Goal: Information Seeking & Learning: Learn about a topic

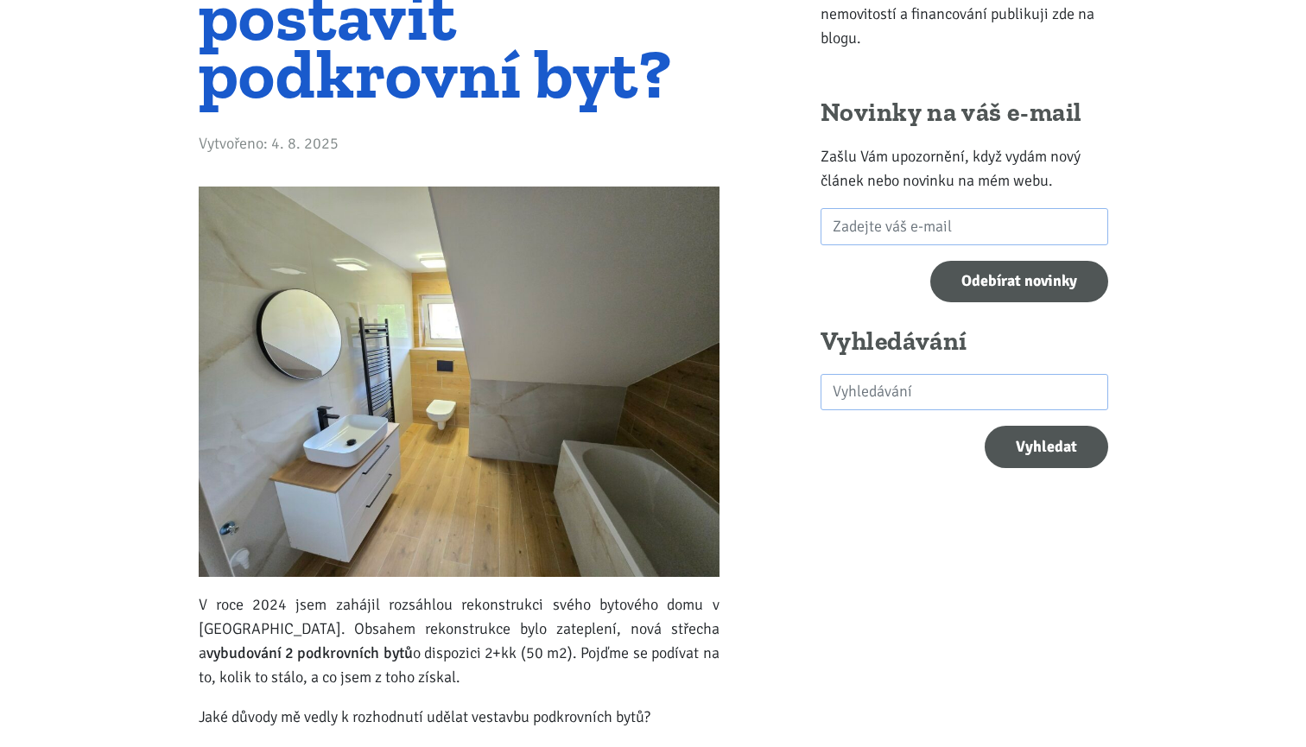
scroll to position [291, 0]
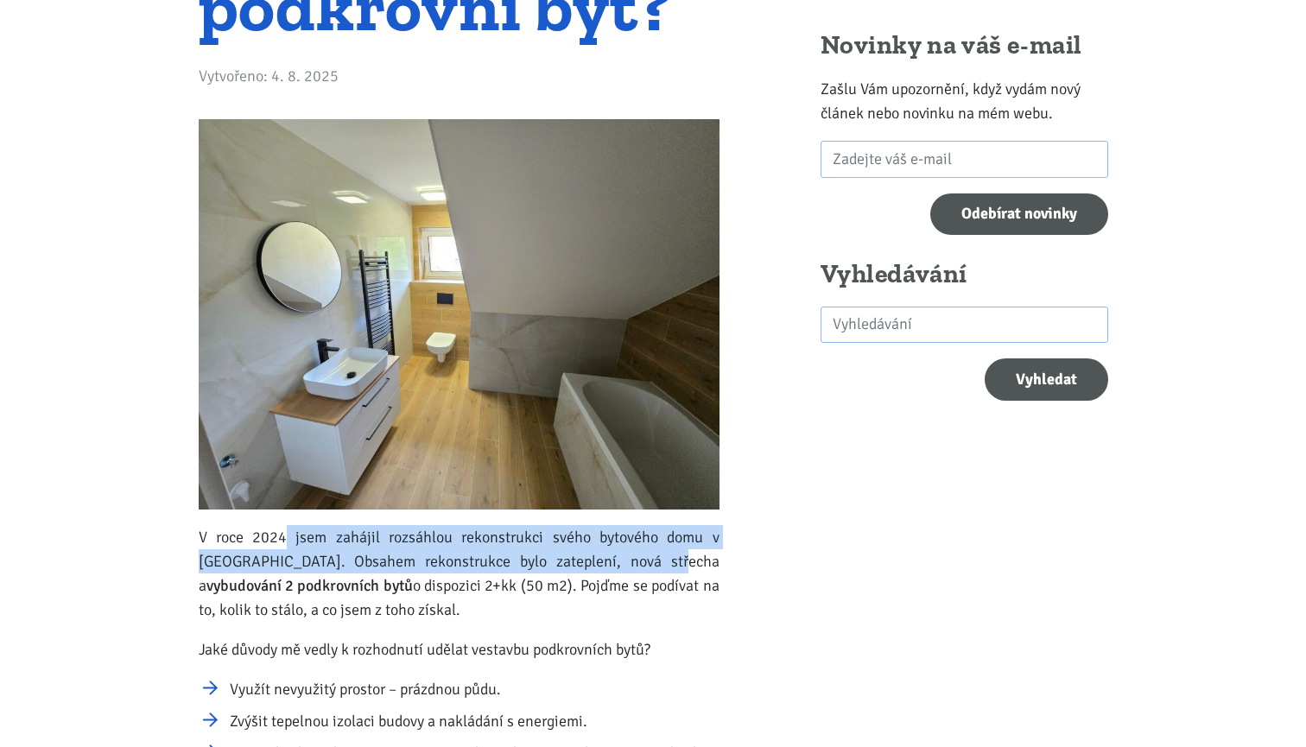
drag, startPoint x: 278, startPoint y: 541, endPoint x: 613, endPoint y: 548, distance: 335.1
click at [611, 548] on p "V roce 2024 jsem zahájil rozsáhlou rekonstrukci svého bytového domu v [GEOGRAPH…" at bounding box center [459, 573] width 521 height 97
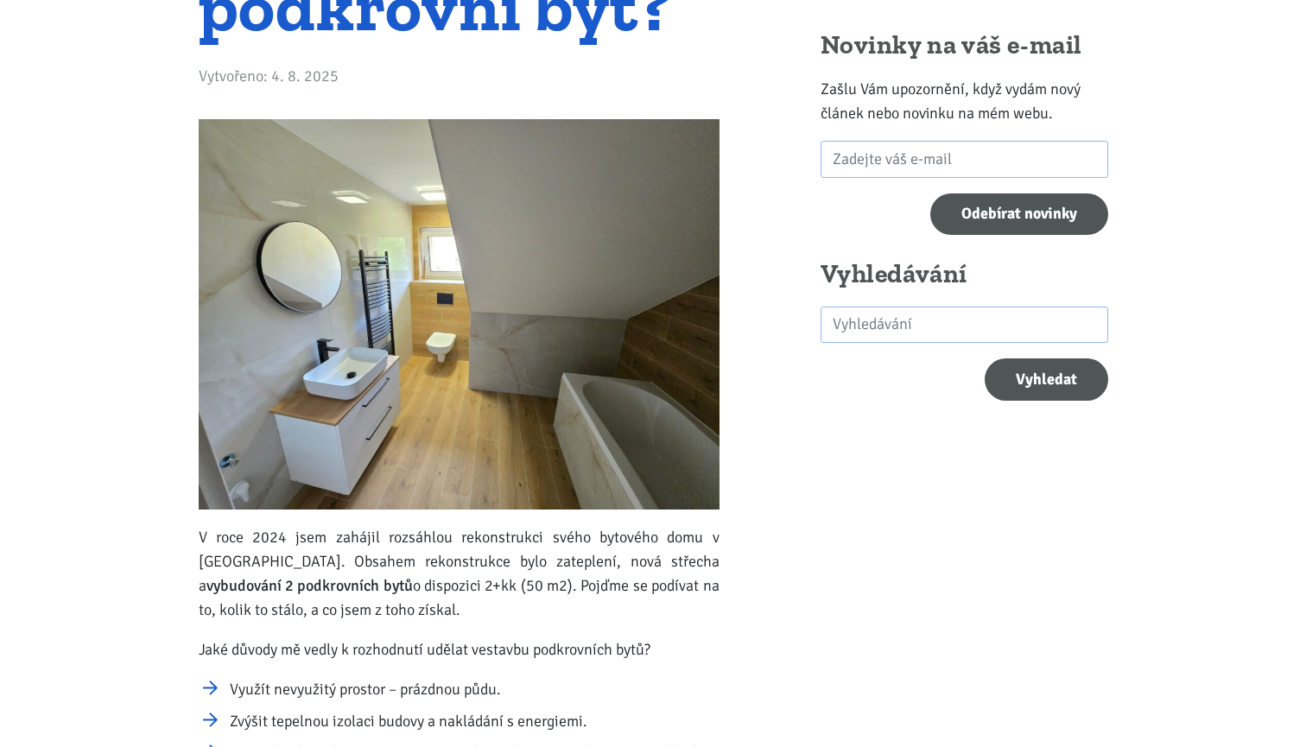
click at [613, 548] on p "V roce 2024 jsem zahájil rozsáhlou rekonstrukci svého bytového domu v [GEOGRAPH…" at bounding box center [459, 573] width 521 height 97
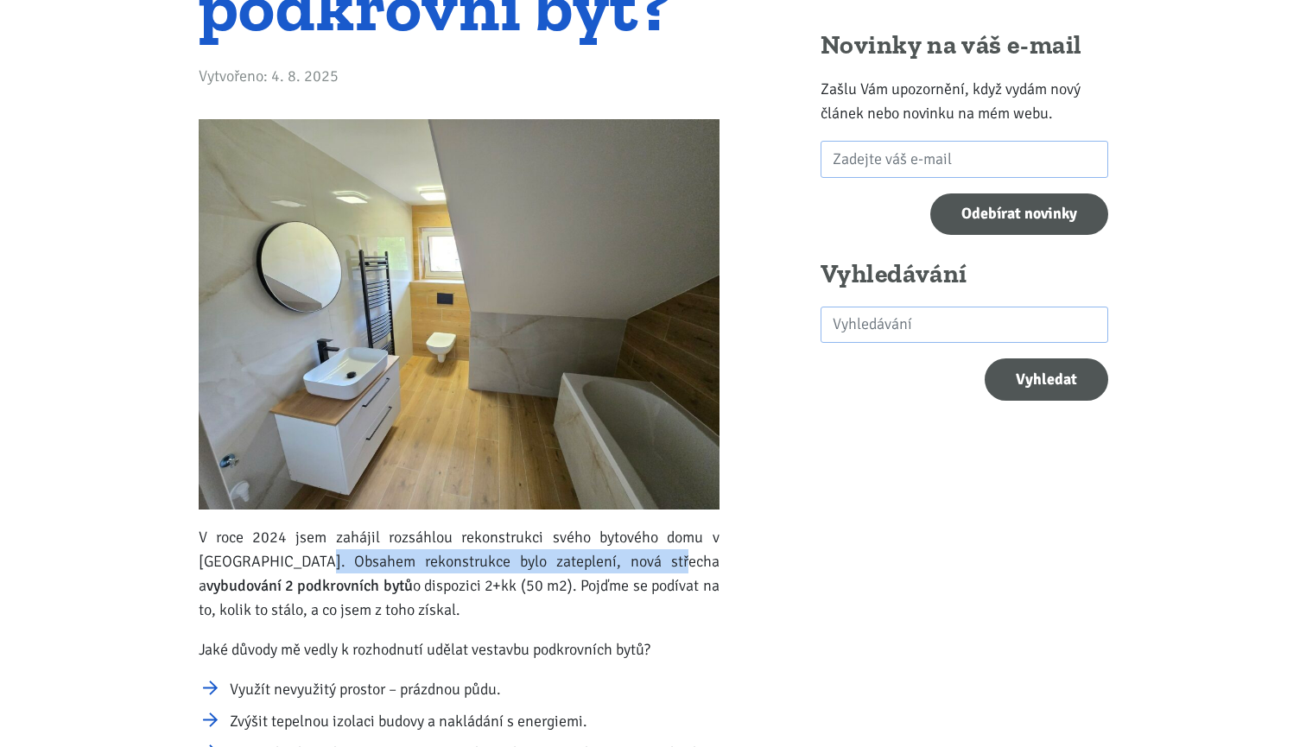
drag, startPoint x: 281, startPoint y: 557, endPoint x: 611, endPoint y: 566, distance: 330.9
click at [611, 566] on p "V roce 2024 jsem zahájil rozsáhlou rekonstrukci svého bytového domu v [GEOGRAPH…" at bounding box center [459, 573] width 521 height 97
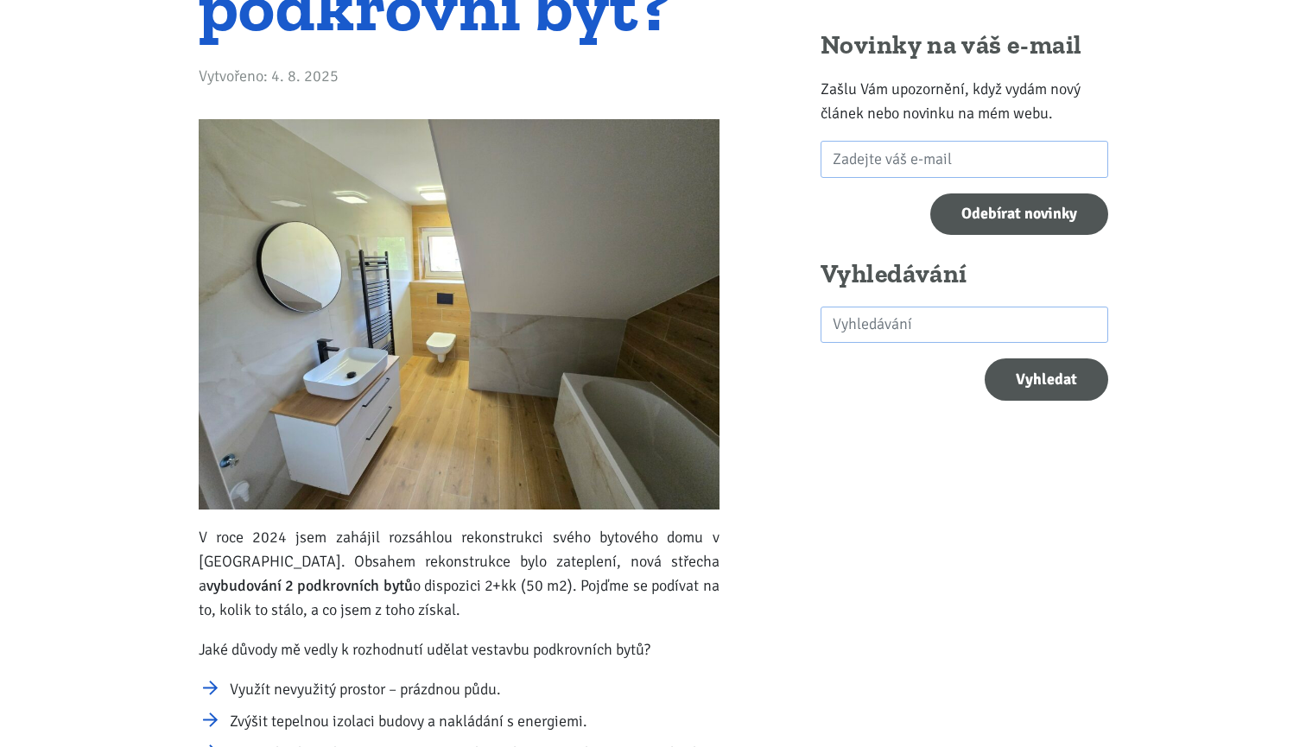
click at [612, 566] on p "V roce 2024 jsem zahájil rozsáhlou rekonstrukci svého bytového domu v [GEOGRAPH…" at bounding box center [459, 573] width 521 height 97
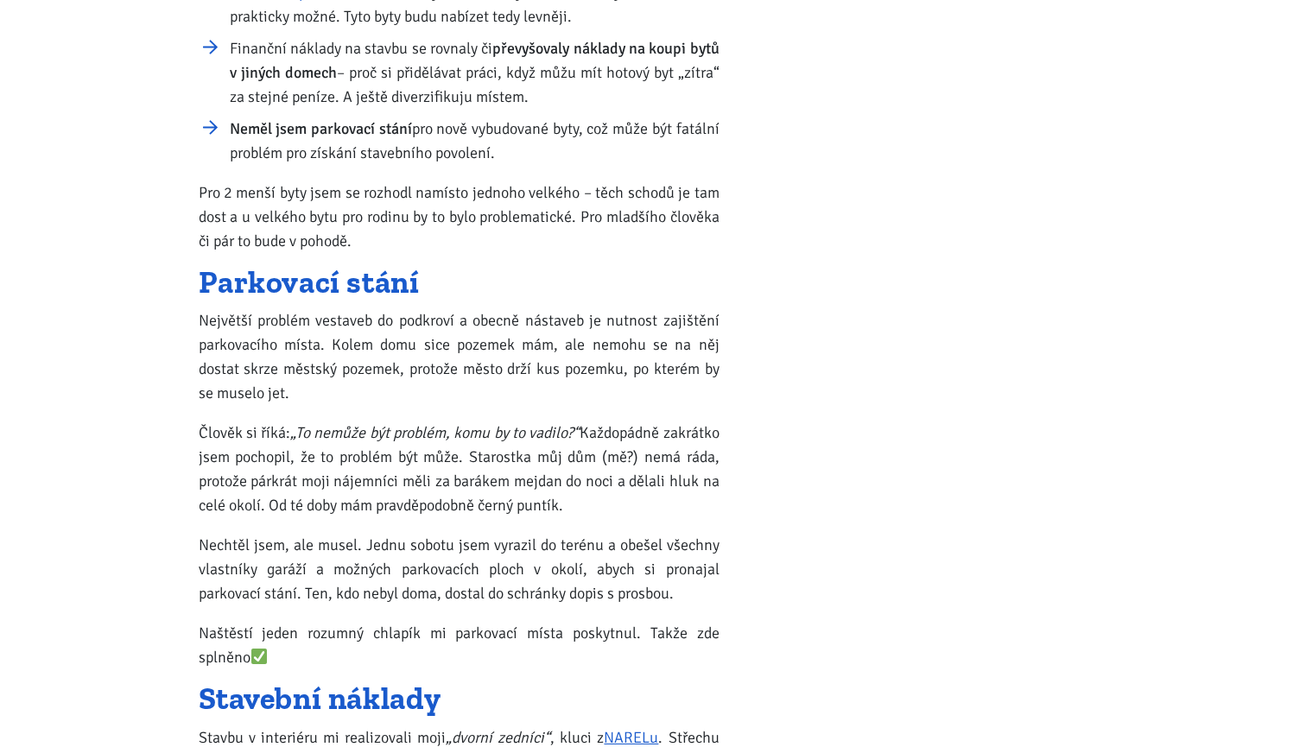
scroll to position [1557, 0]
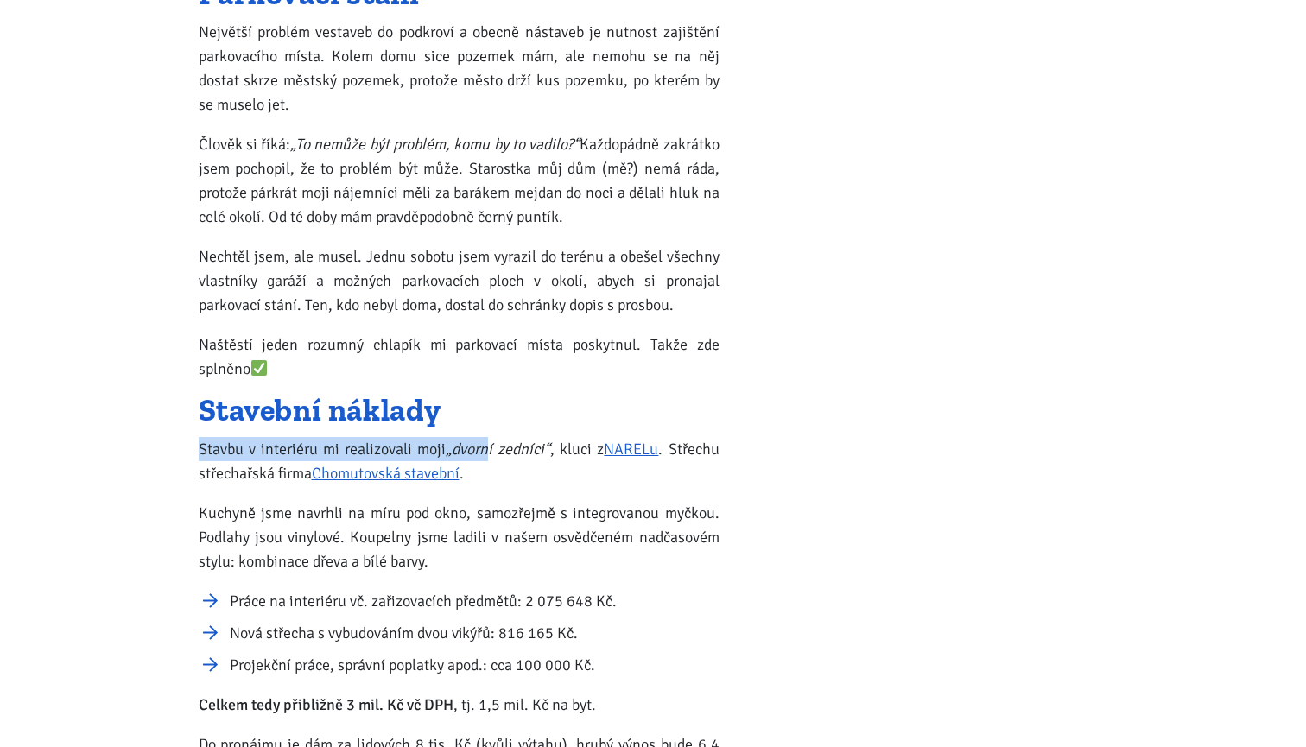
drag, startPoint x: 199, startPoint y: 446, endPoint x: 490, endPoint y: 447, distance: 290.1
click at [490, 447] on p "Stavbu v interiéru mi realizovali moji „dvorní zedníci“ , kluci z NARELu . Stře…" at bounding box center [459, 461] width 521 height 48
click at [490, 447] on em "„dvorní zedníci“" at bounding box center [498, 449] width 104 height 19
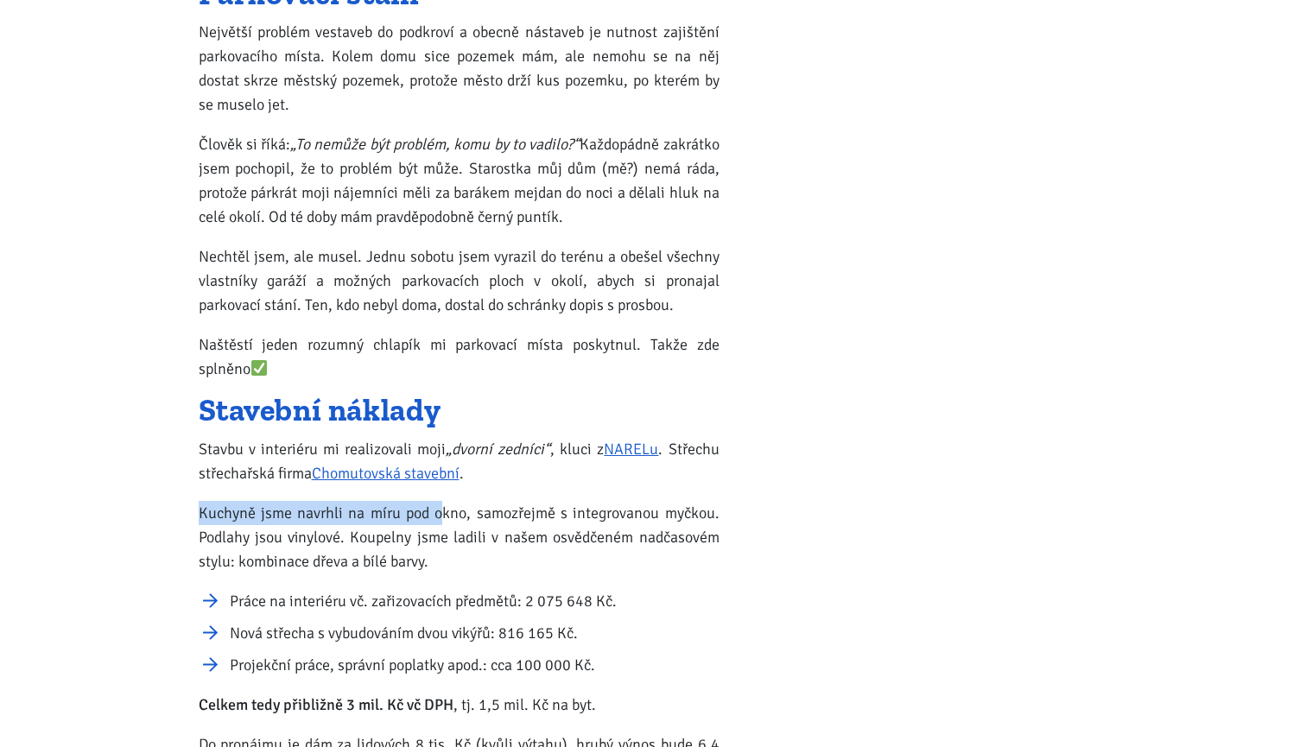
drag, startPoint x: 193, startPoint y: 504, endPoint x: 440, endPoint y: 506, distance: 247.8
click at [440, 506] on div "Kolik stojí postavit podkrovní byt? Vytvořeno: 4. 8. 2025 V roce 2024 jsem zahá…" at bounding box center [459, 204] width 544 height 3216
click at [440, 506] on p "Kuchyně jsme navrhli na míru pod okno, samozřejmě s integrovanou myčkou. Podlah…" at bounding box center [459, 537] width 521 height 73
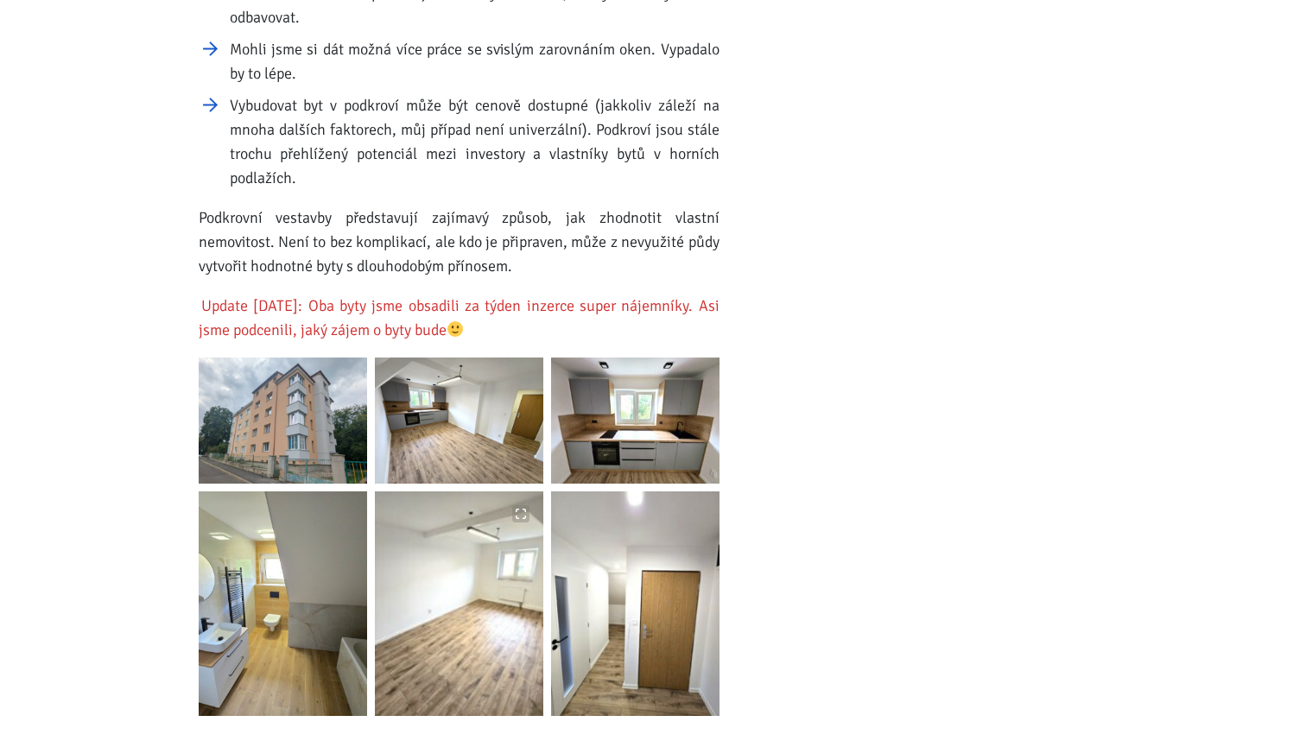
scroll to position [2491, 0]
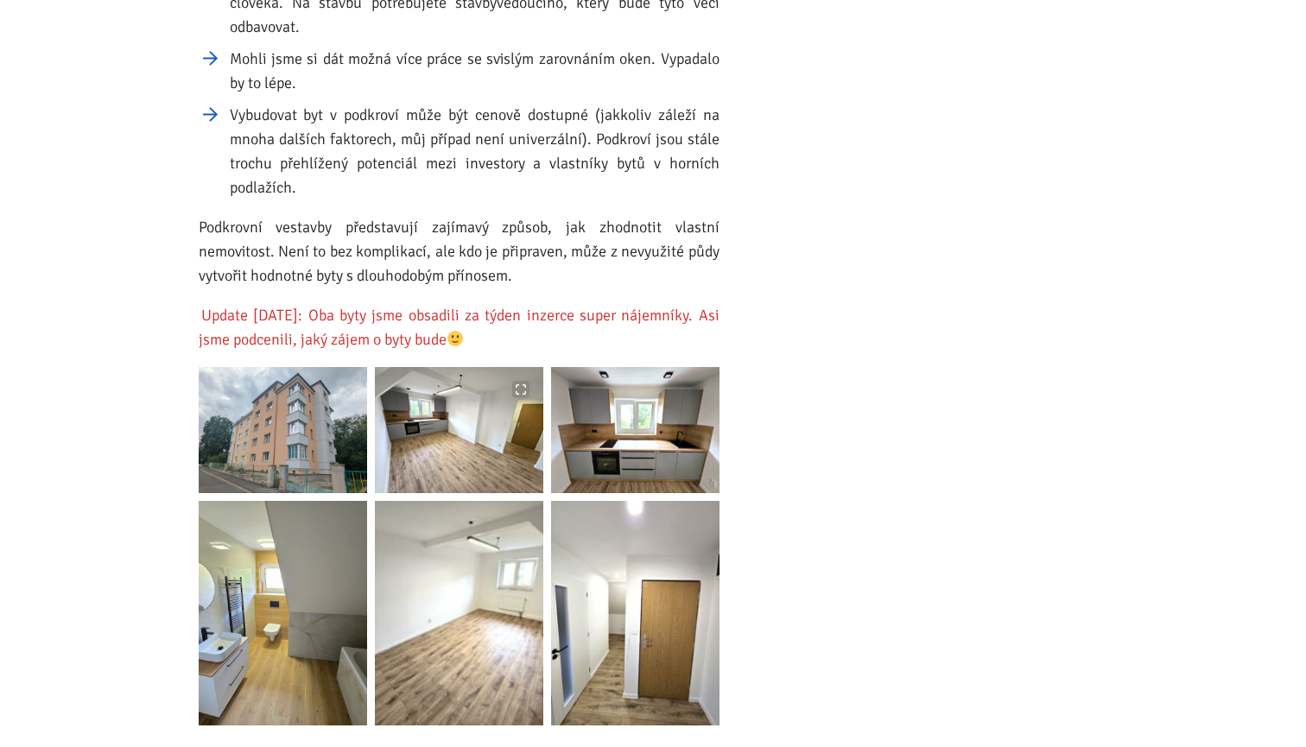
click at [458, 434] on img at bounding box center [459, 430] width 168 height 126
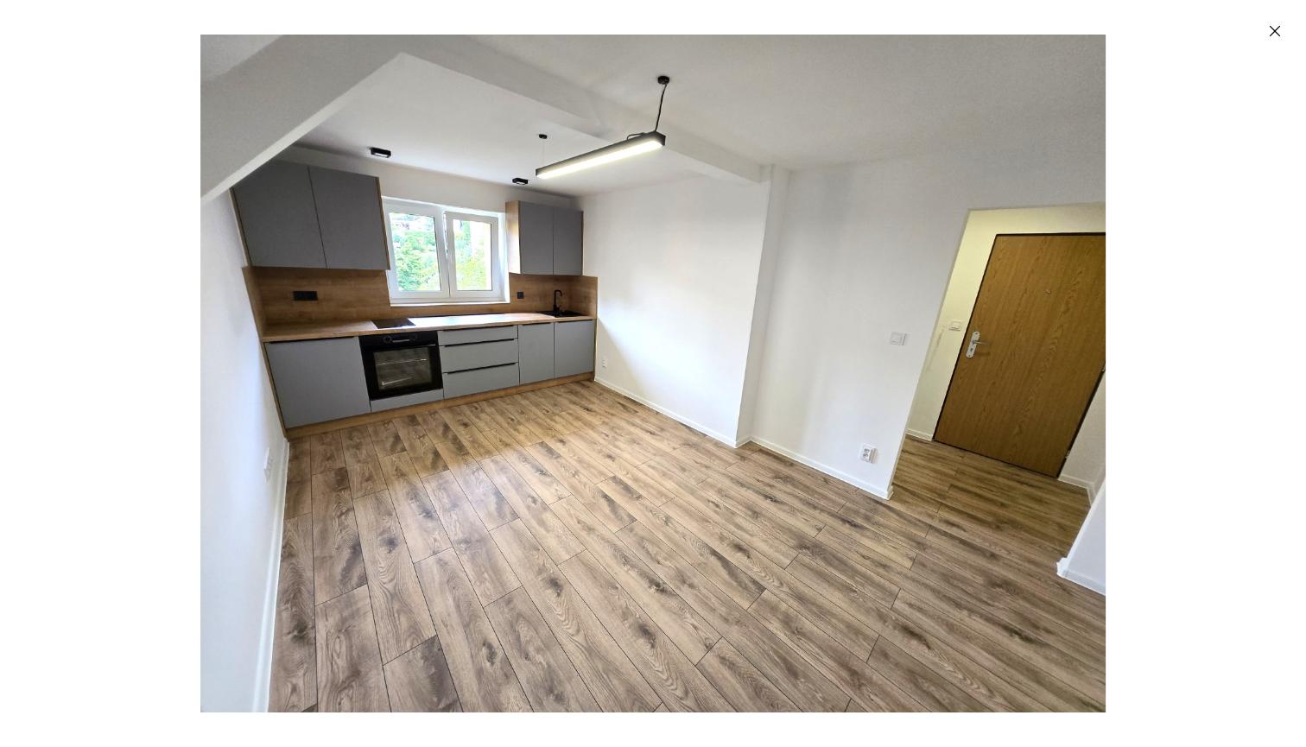
click at [1266, 35] on icon "Zavřít" at bounding box center [1274, 30] width 17 height 17
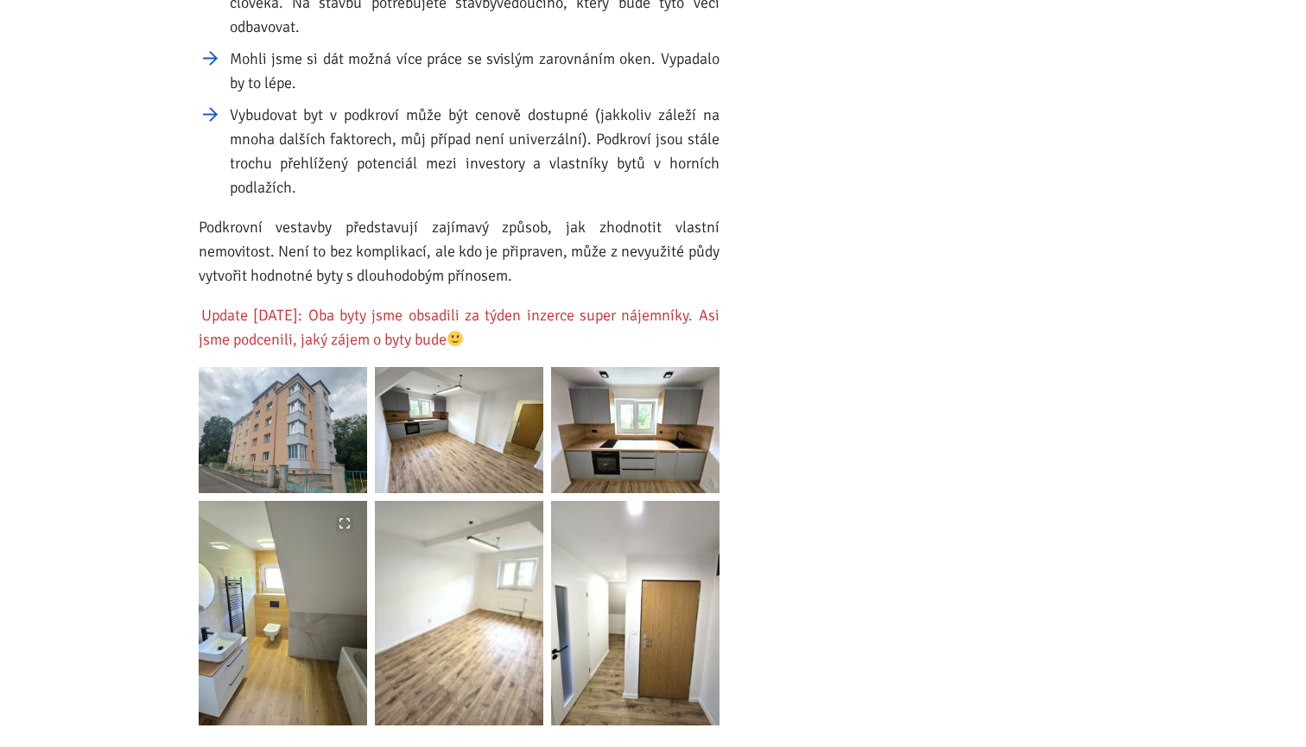
click at [332, 566] on img at bounding box center [283, 613] width 168 height 225
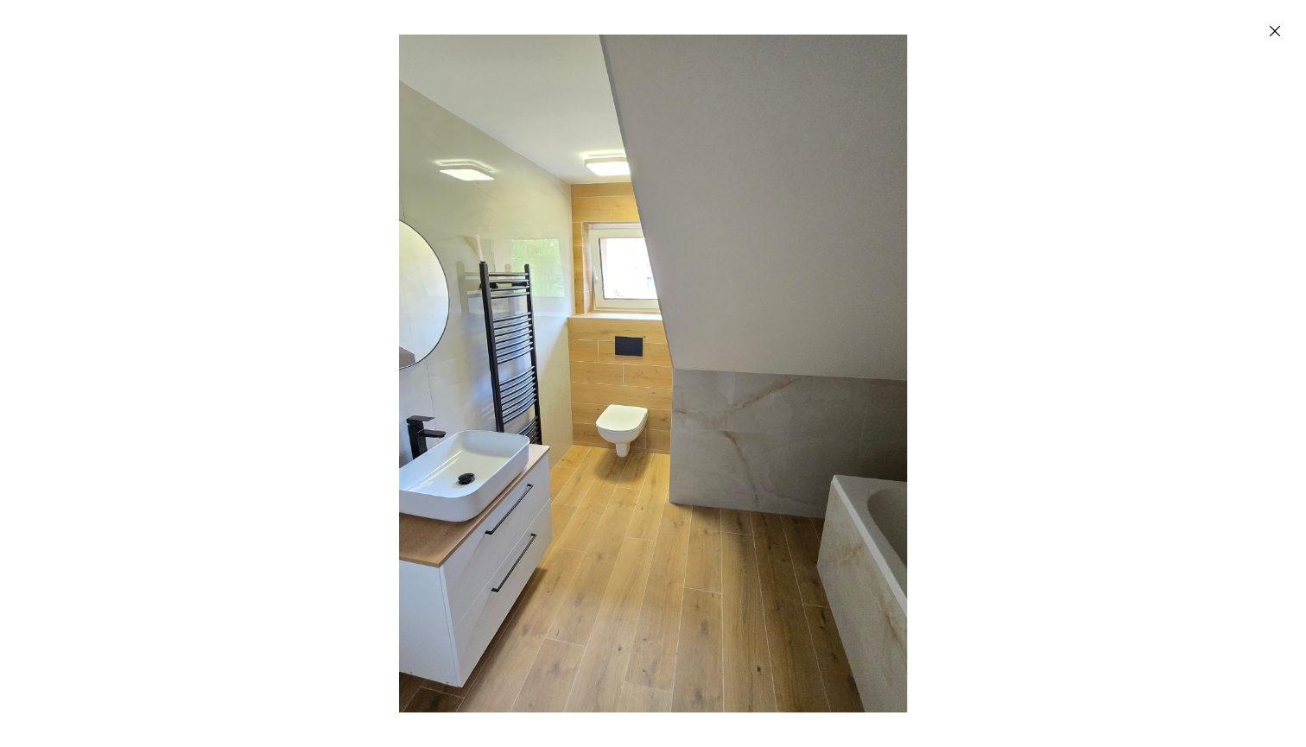
click at [1276, 32] on icon "Zavřít" at bounding box center [1274, 30] width 17 height 17
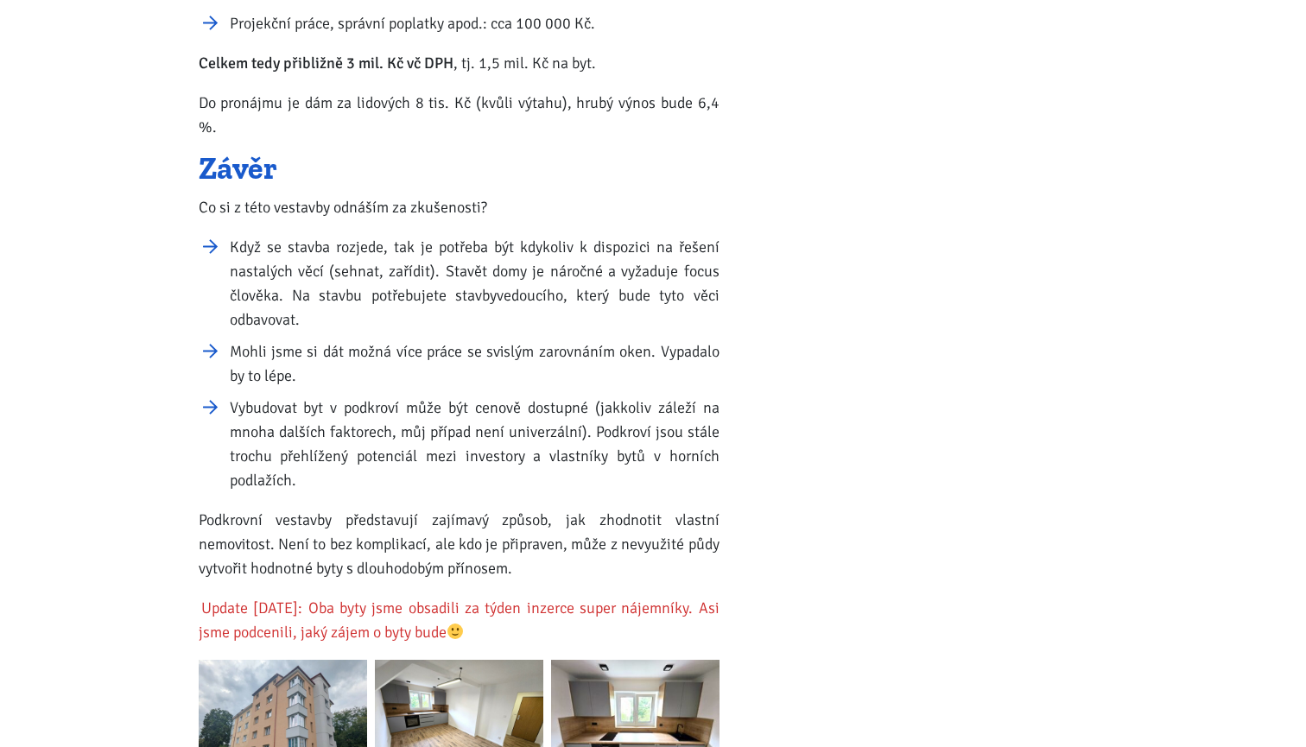
scroll to position [2669, 0]
